Goal: Task Accomplishment & Management: Use online tool/utility

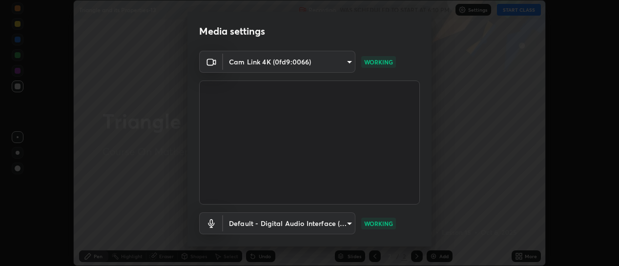
scroll to position [54, 0]
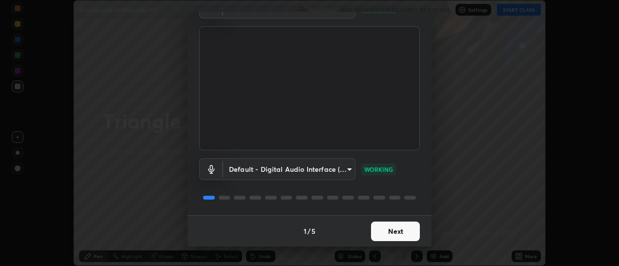
click at [392, 225] on button "Next" at bounding box center [395, 231] width 49 height 20
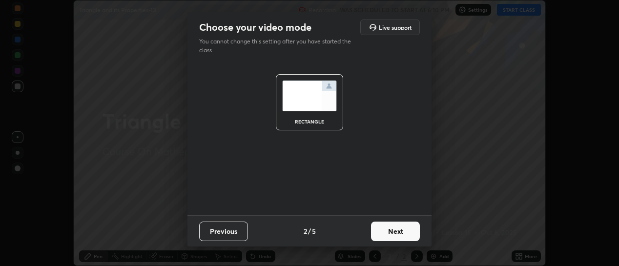
scroll to position [0, 0]
click at [392, 230] on button "Next" at bounding box center [395, 231] width 49 height 20
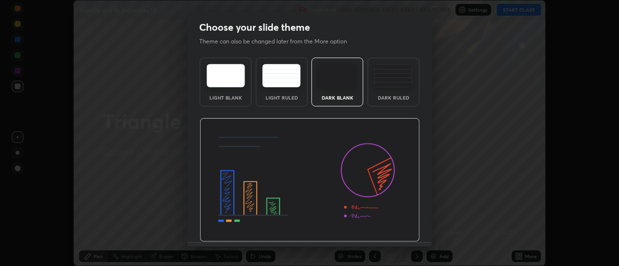
click at [395, 98] on div "Dark Ruled" at bounding box center [393, 97] width 39 height 5
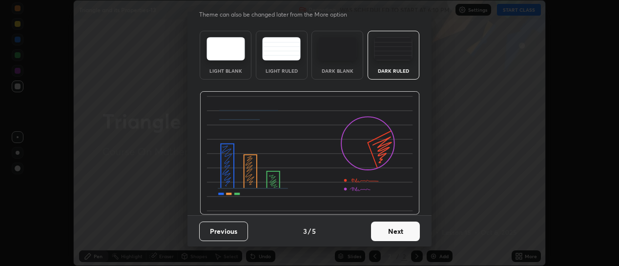
click at [398, 224] on button "Next" at bounding box center [395, 231] width 49 height 20
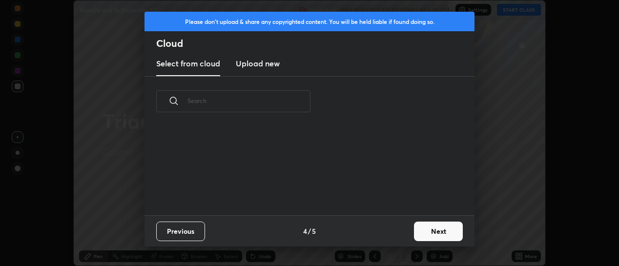
scroll to position [89, 313]
click at [424, 228] on button "Next" at bounding box center [438, 231] width 49 height 20
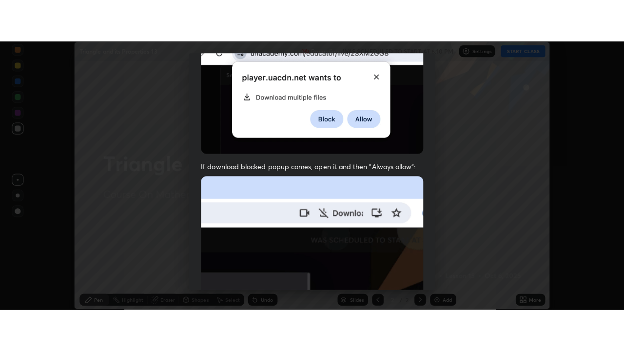
scroll to position [253, 0]
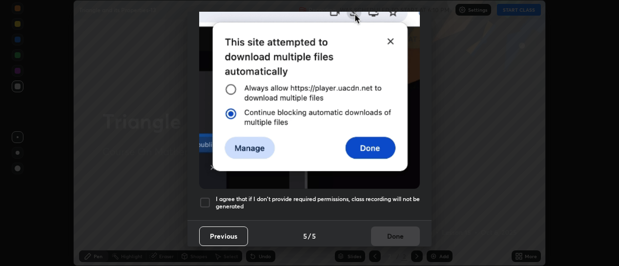
click at [395, 203] on h5 "I agree that if I don't provide required permissions, class recording will not …" at bounding box center [318, 202] width 204 height 15
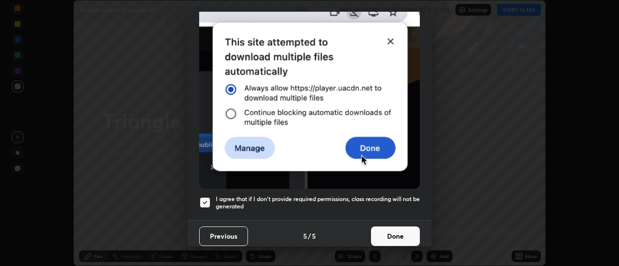
click at [395, 231] on button "Done" at bounding box center [395, 236] width 49 height 20
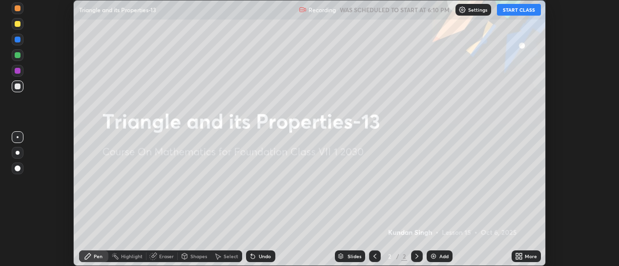
click at [531, 11] on button "START CLASS" at bounding box center [519, 10] width 44 height 12
click at [521, 255] on icon at bounding box center [520, 254] width 2 height 2
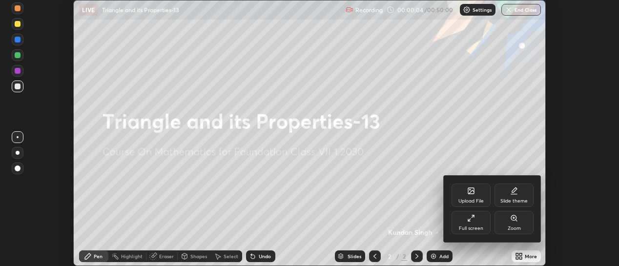
click at [474, 222] on div "Full screen" at bounding box center [470, 222] width 39 height 23
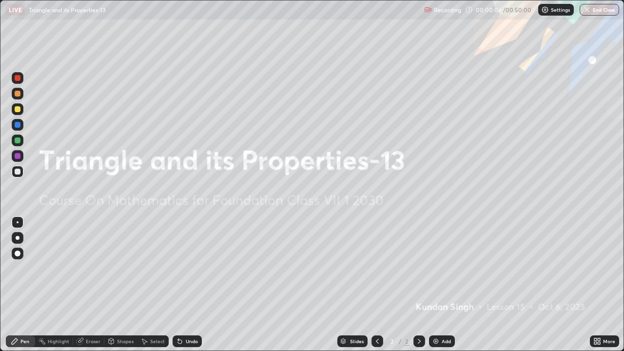
scroll to position [351, 624]
click at [596, 265] on icon at bounding box center [596, 340] width 2 height 2
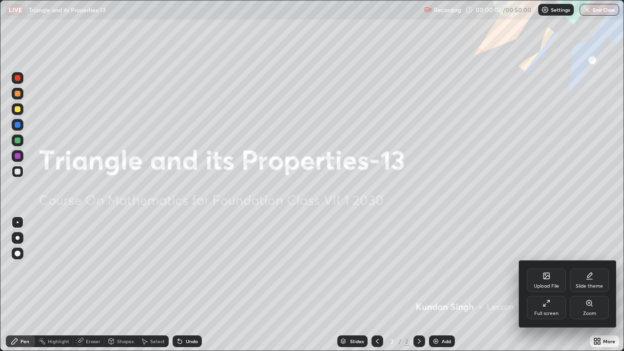
click at [547, 265] on icon at bounding box center [547, 276] width 8 height 8
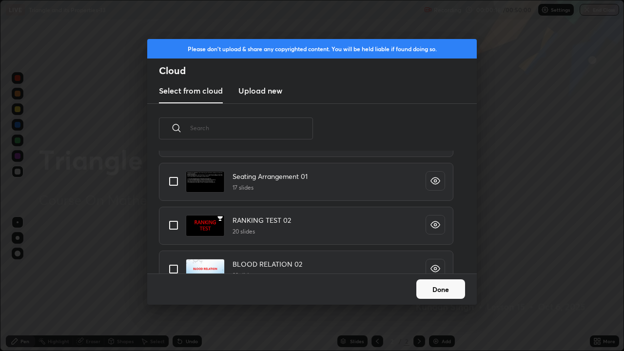
scroll to position [612, 0]
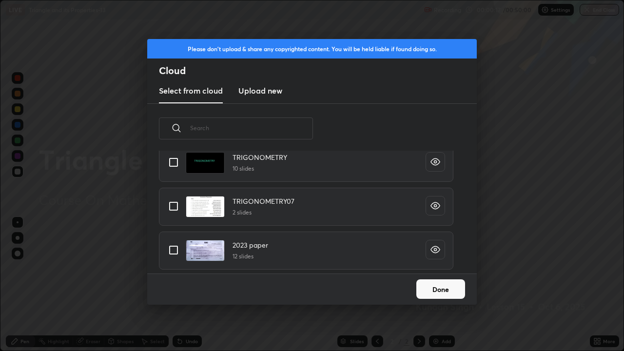
click at [301, 128] on input "text" at bounding box center [251, 127] width 123 height 41
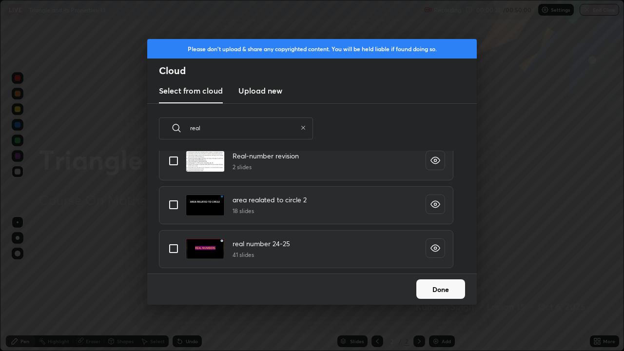
scroll to position [26, 0]
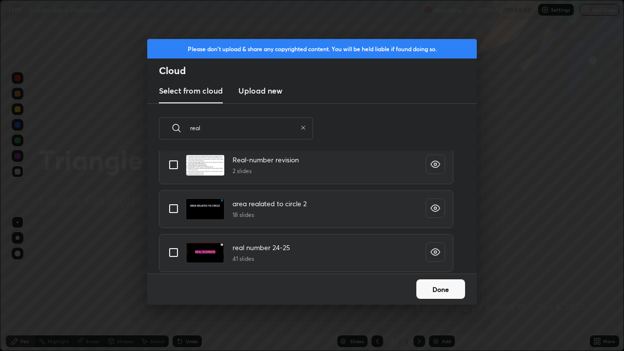
type input "real"
click at [178, 164] on input "grid" at bounding box center [173, 165] width 20 height 20
checkbox input "true"
click at [442, 265] on button "Done" at bounding box center [441, 290] width 49 height 20
